Goal: Task Accomplishment & Management: Manage account settings

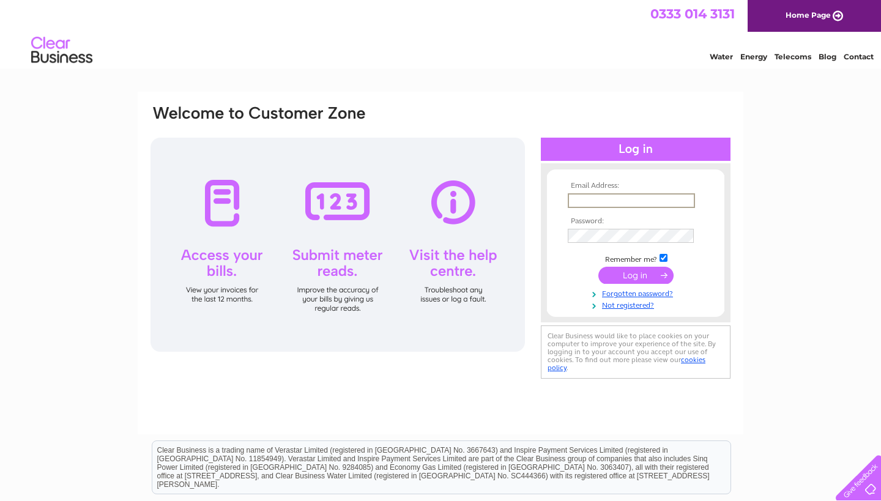
type input "[EMAIL_ADDRESS][DOMAIN_NAME]"
click at [636, 274] on input "submit" at bounding box center [635, 275] width 75 height 17
click at [628, 275] on input "submit" at bounding box center [635, 274] width 75 height 17
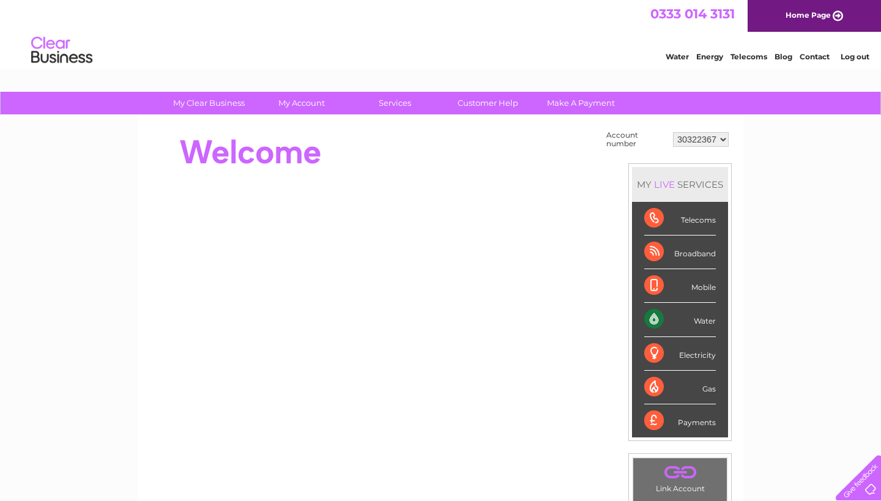
click at [774, 280] on div "My Clear Business Login Details My Details My Preferences Link Account My Accou…" at bounding box center [440, 437] width 881 height 690
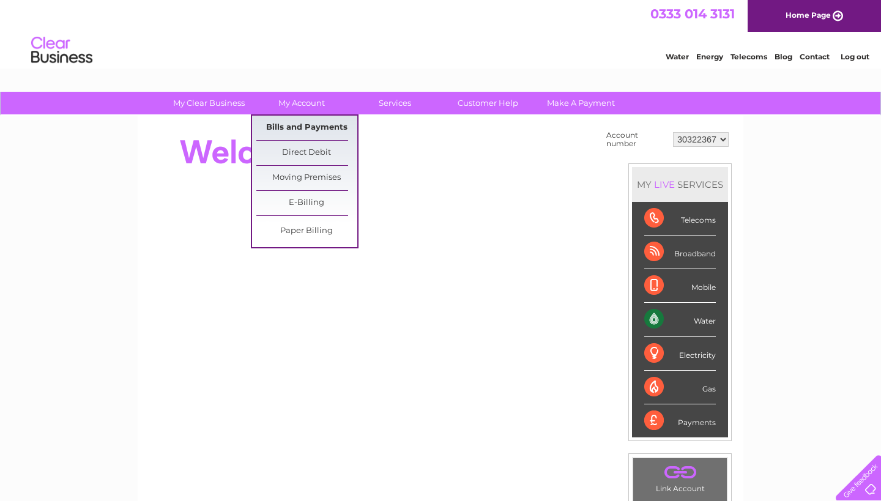
click at [294, 126] on link "Bills and Payments" at bounding box center [306, 128] width 101 height 24
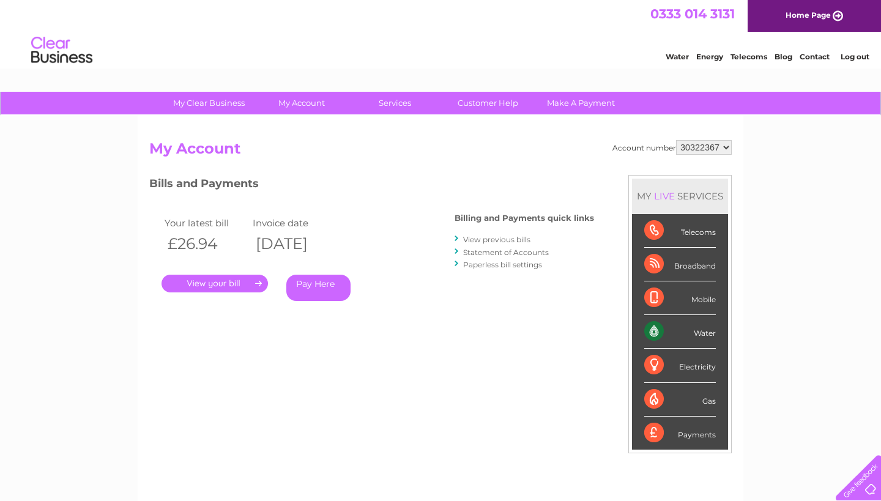
click at [393, 368] on div "Account number 30322367 My Account MY LIVE SERVICES Telecoms Broadband Mobile W…" at bounding box center [440, 324] width 583 height 368
click at [507, 237] on link "View previous bills" at bounding box center [496, 239] width 67 height 9
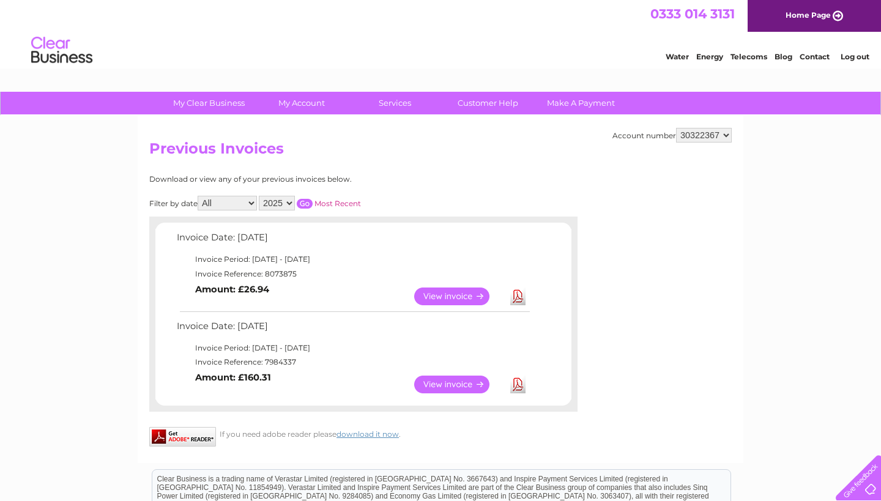
click at [456, 291] on link "View" at bounding box center [459, 297] width 90 height 18
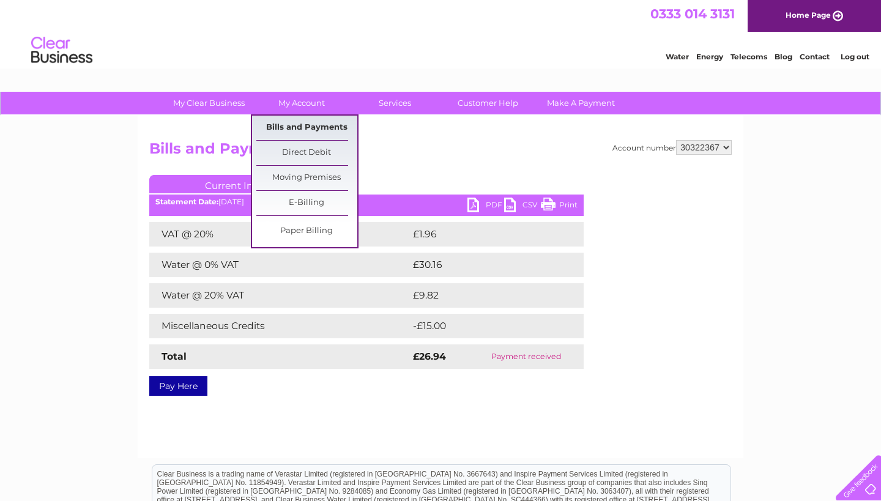
click at [304, 126] on link "Bills and Payments" at bounding box center [306, 128] width 101 height 24
click at [315, 150] on link "Direct Debit" at bounding box center [306, 153] width 101 height 24
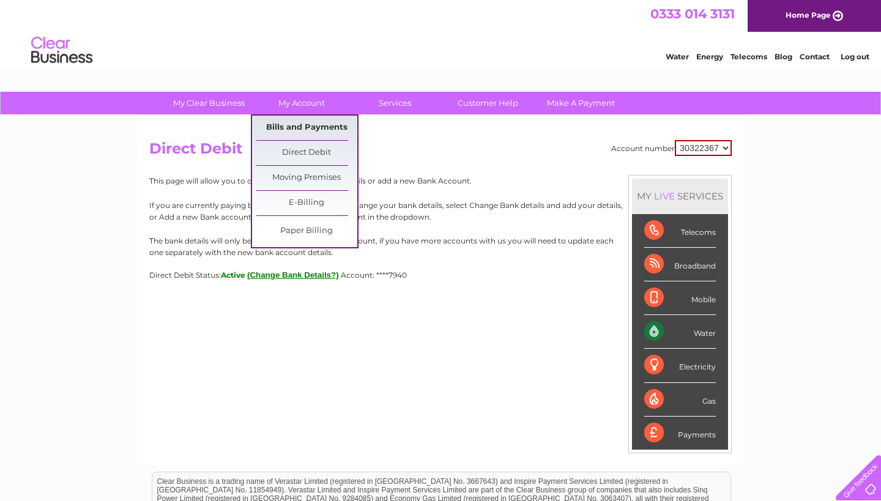
click at [305, 128] on link "Bills and Payments" at bounding box center [306, 128] width 101 height 24
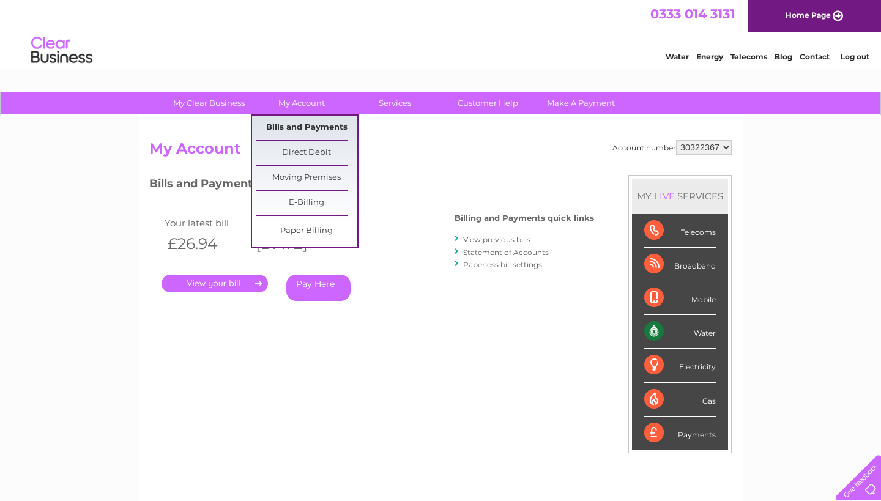
click at [304, 125] on link "Bills and Payments" at bounding box center [306, 128] width 101 height 24
click at [282, 126] on link "Bills and Payments" at bounding box center [306, 128] width 101 height 24
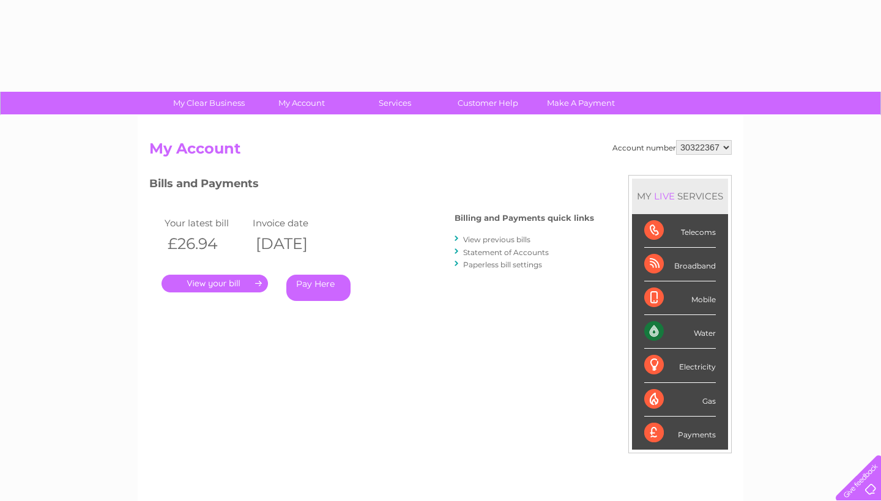
click at [510, 243] on link "View previous bills" at bounding box center [496, 239] width 67 height 9
